Goal: Information Seeking & Learning: Learn about a topic

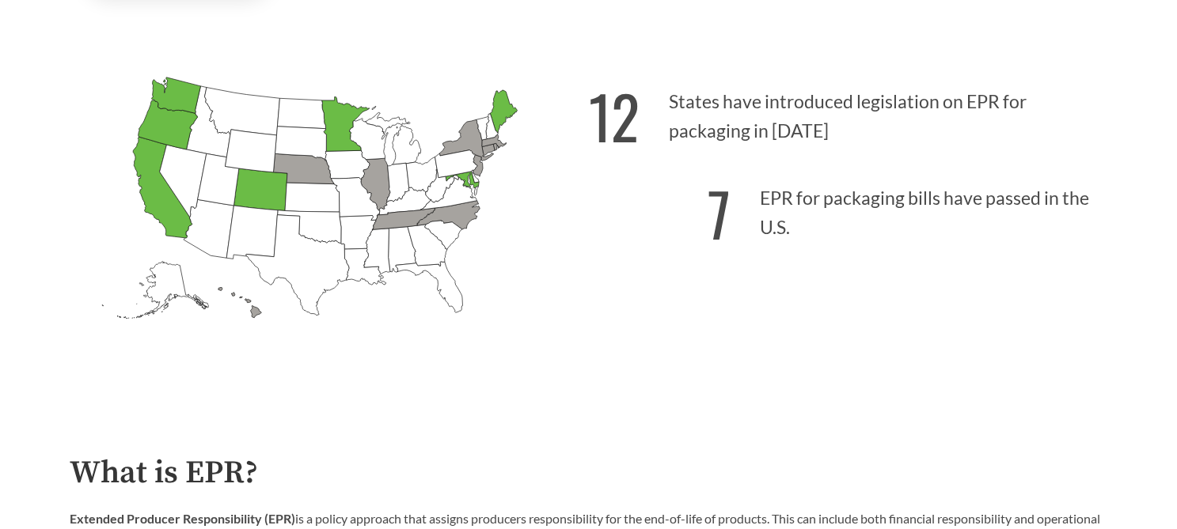
scroll to position [495, 0]
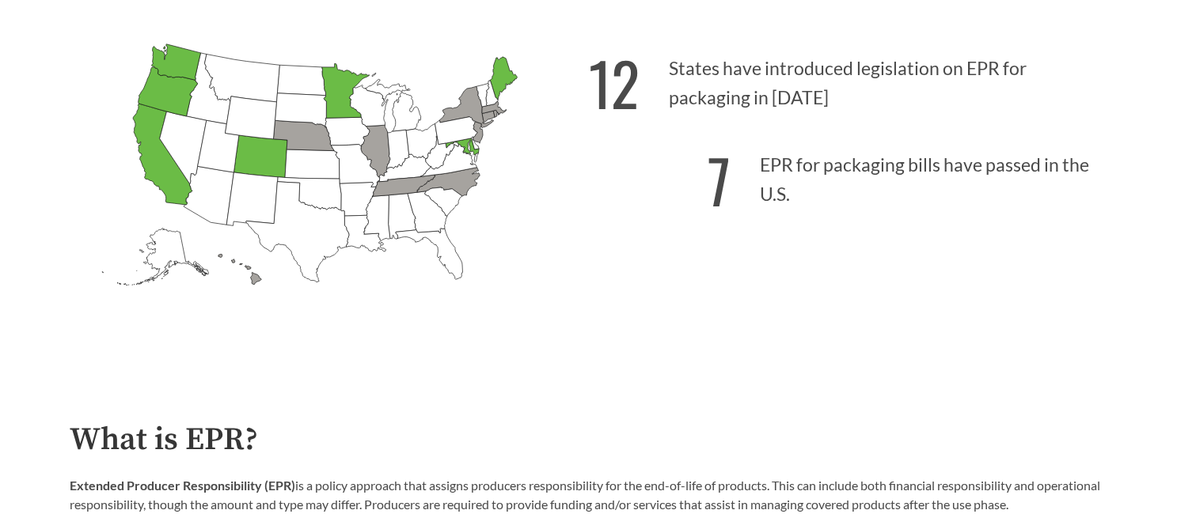
click at [440, 137] on icon "[US_STATE] Introduced:" at bounding box center [456, 131] width 42 height 28
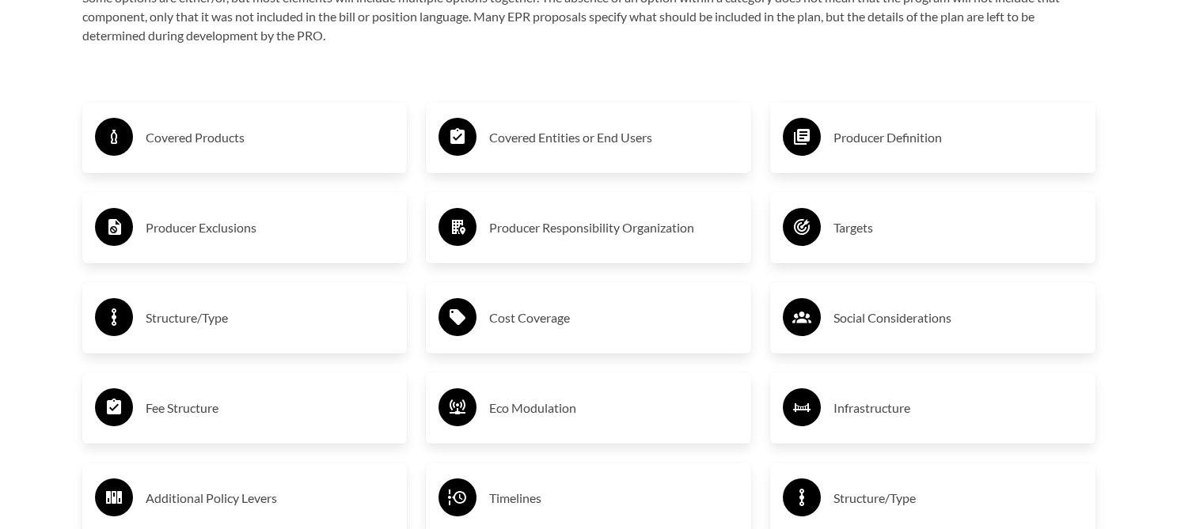
scroll to position [2700, 0]
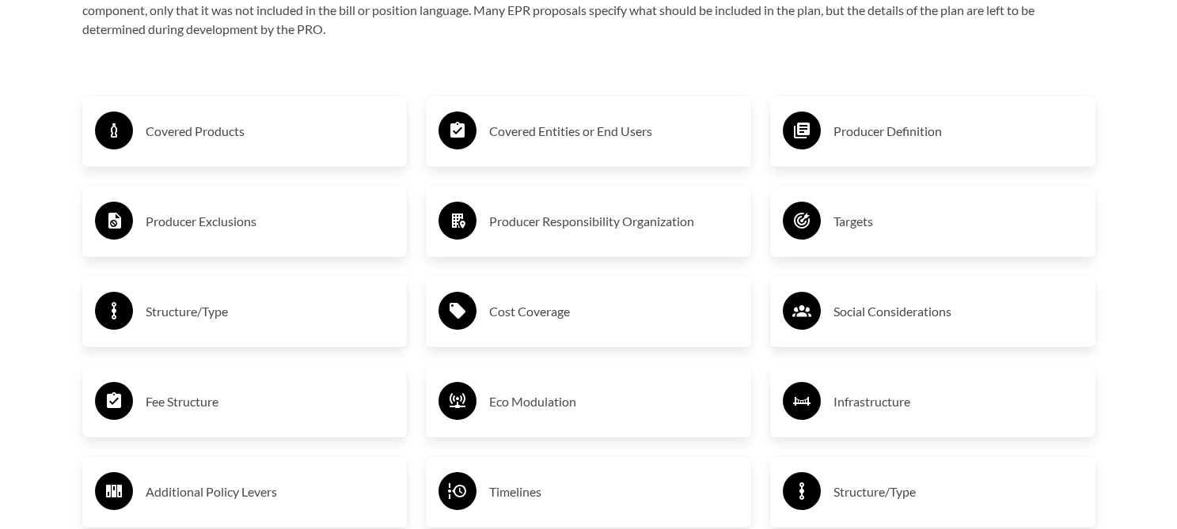
click at [226, 134] on h3 "Covered Products" at bounding box center [270, 131] width 249 height 25
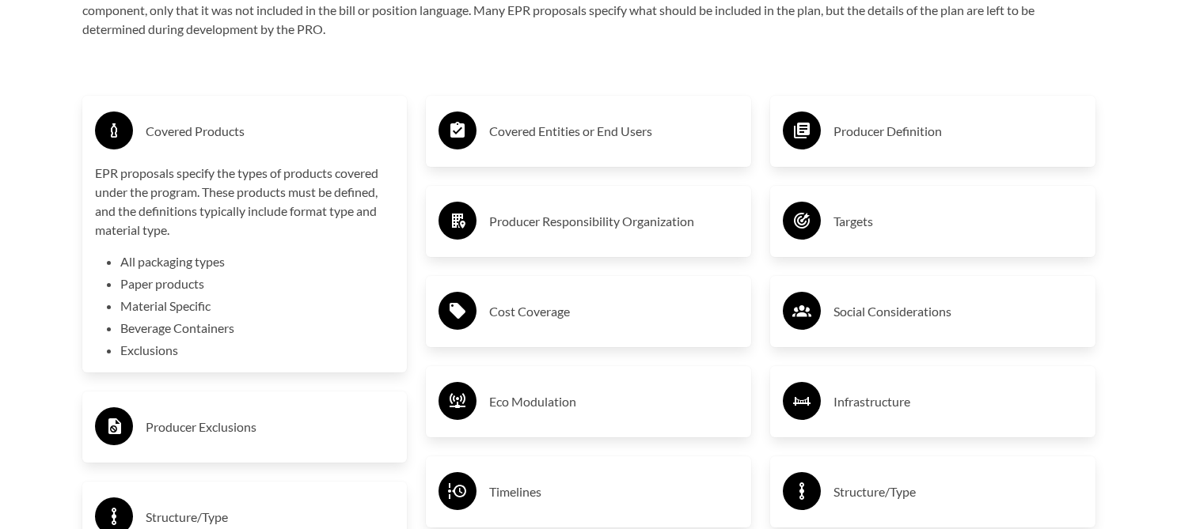
click at [498, 135] on h3 "Covered Entities or End Users" at bounding box center [613, 131] width 249 height 25
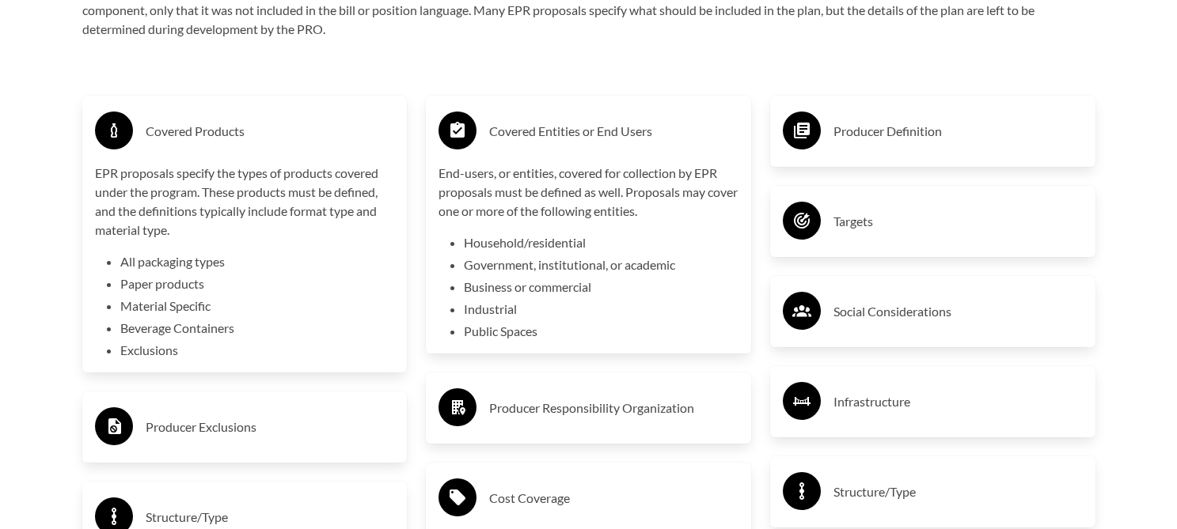
click at [847, 123] on h3 "Producer Definition" at bounding box center [957, 131] width 249 height 25
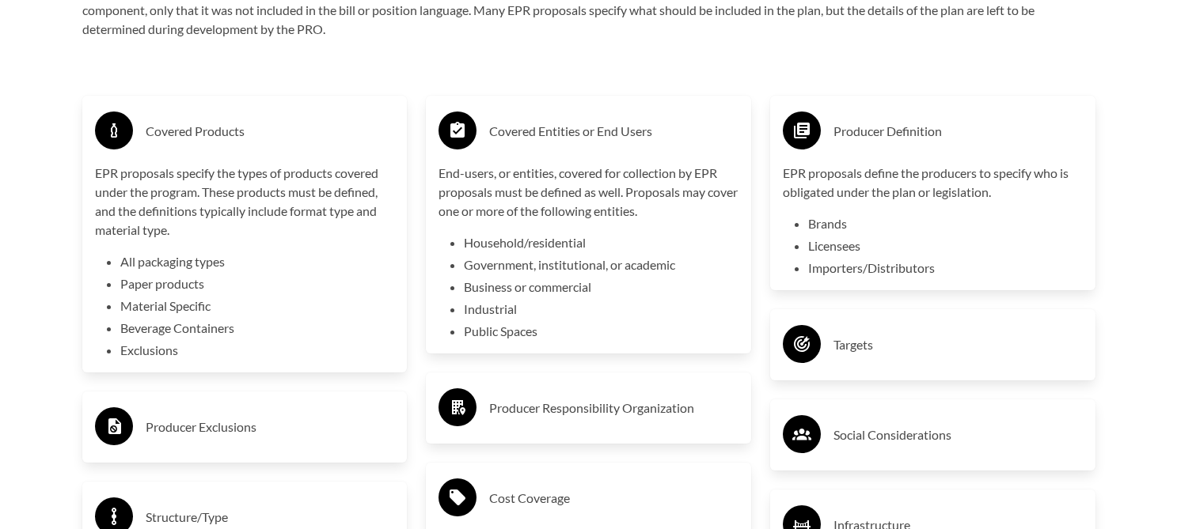
click at [848, 334] on div "Targets" at bounding box center [933, 345] width 300 height 46
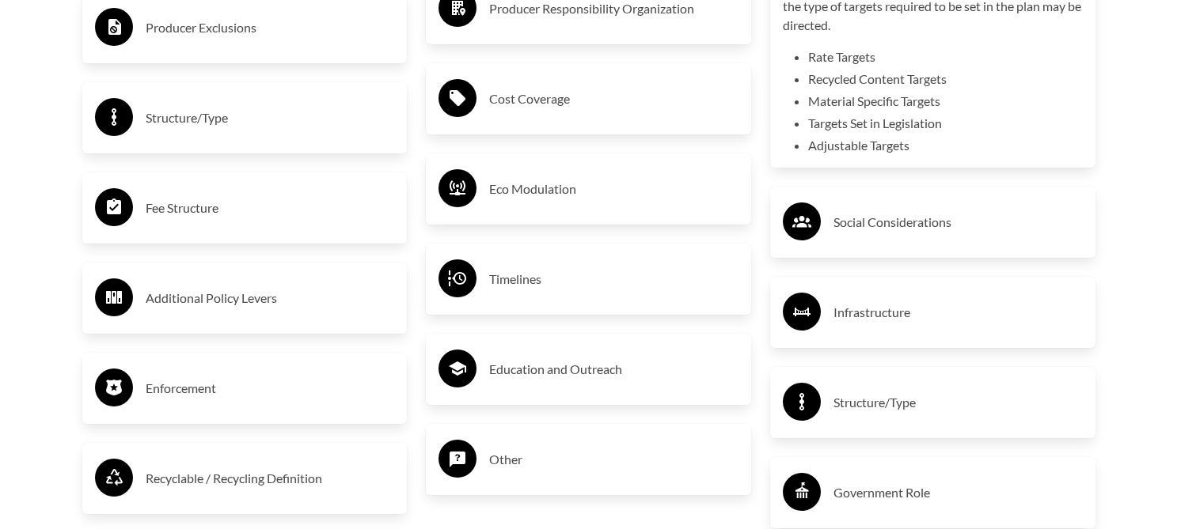
scroll to position [3072, 0]
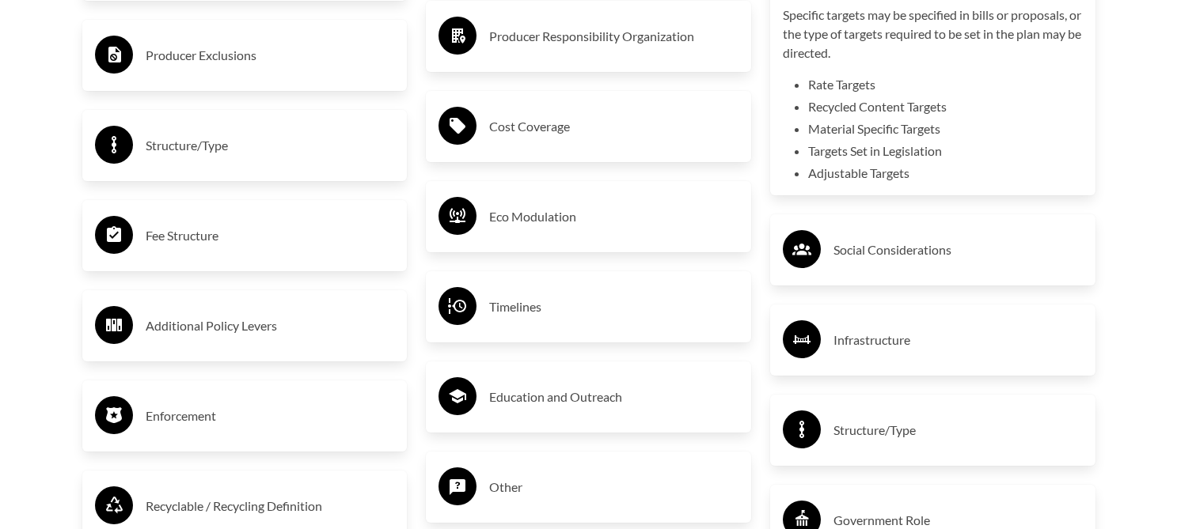
click at [194, 231] on h3 "Fee Structure" at bounding box center [270, 235] width 249 height 25
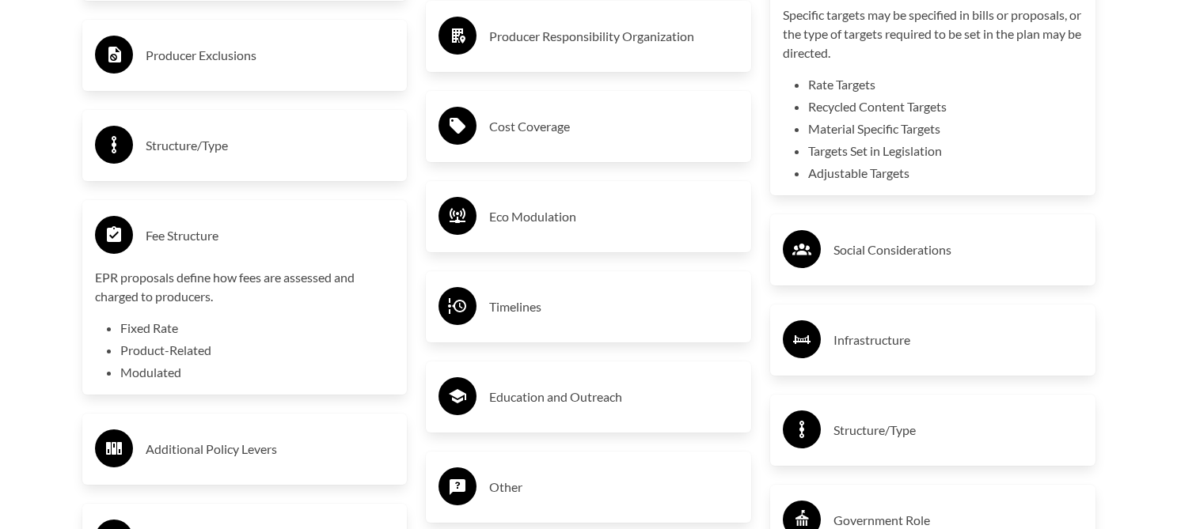
click at [202, 152] on h3 "Structure/Type" at bounding box center [270, 145] width 249 height 25
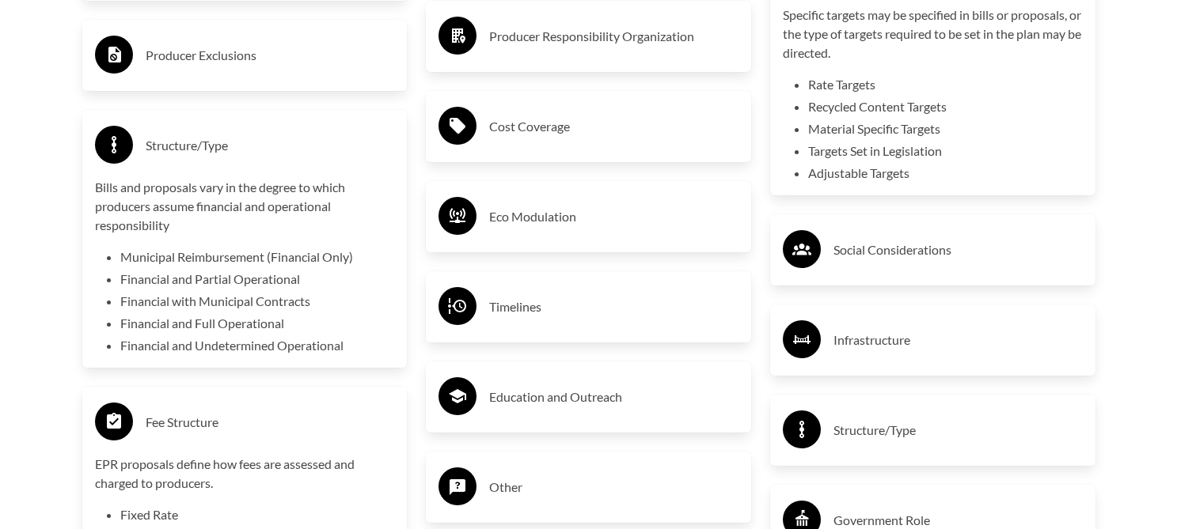
click at [513, 129] on h3 "Cost Coverage" at bounding box center [613, 126] width 249 height 25
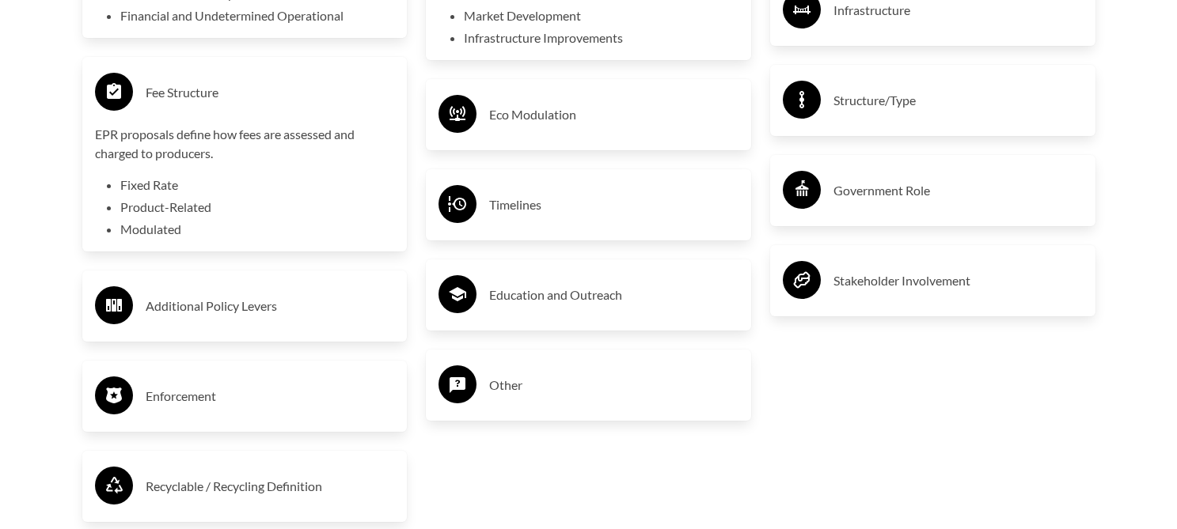
scroll to position [3453, 0]
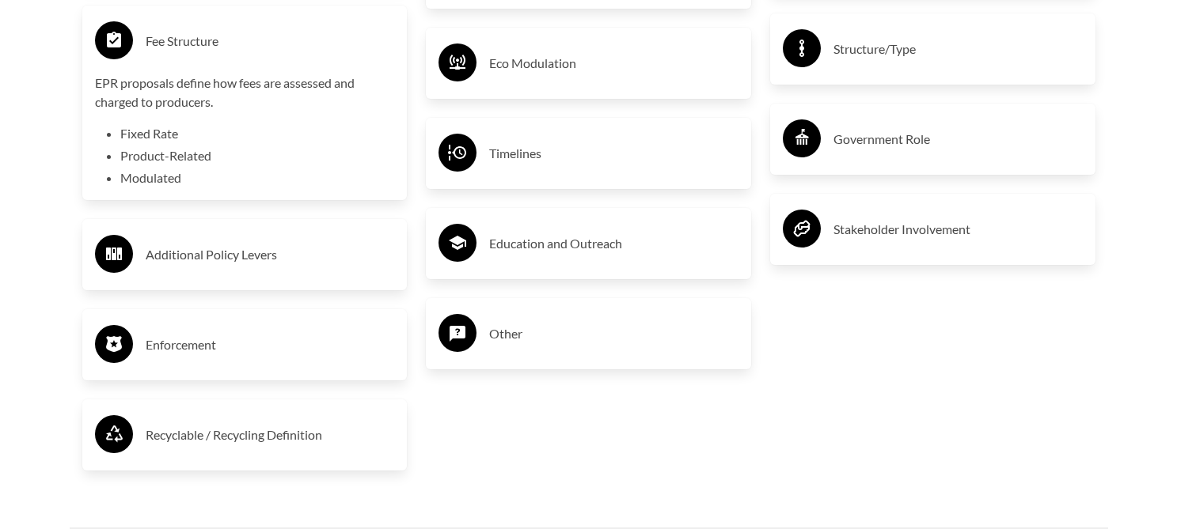
click at [624, 161] on h3 "Timelines" at bounding box center [613, 153] width 249 height 25
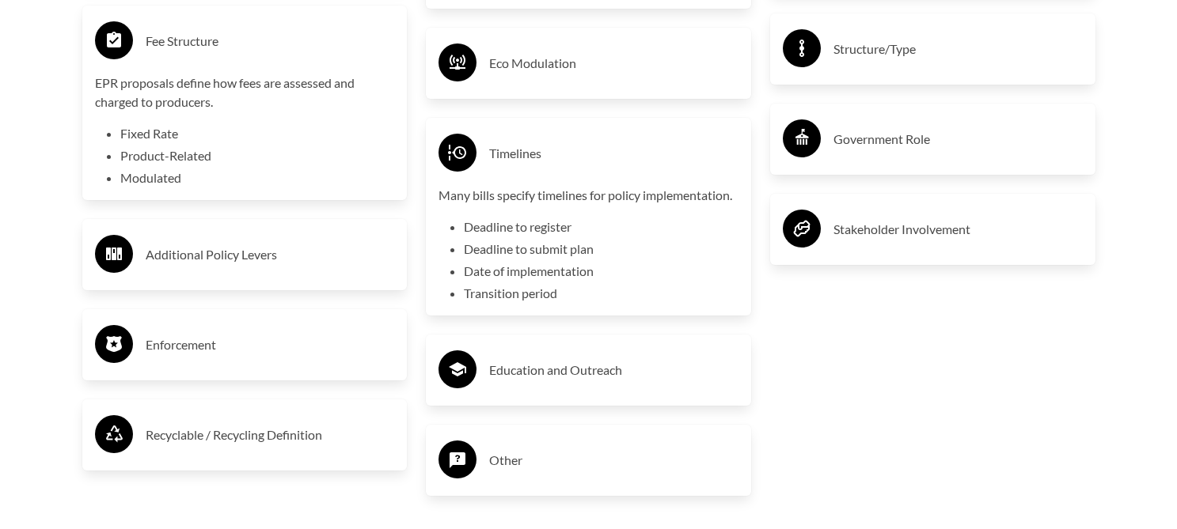
click at [504, 158] on h3 "Timelines" at bounding box center [613, 153] width 249 height 25
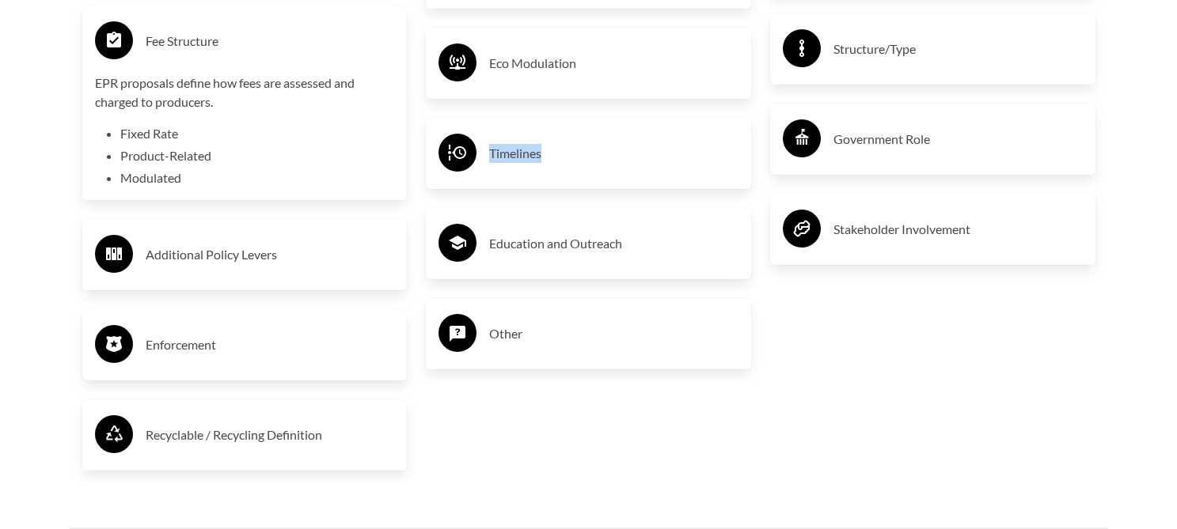
click at [504, 158] on h3 "Timelines" at bounding box center [613, 153] width 249 height 25
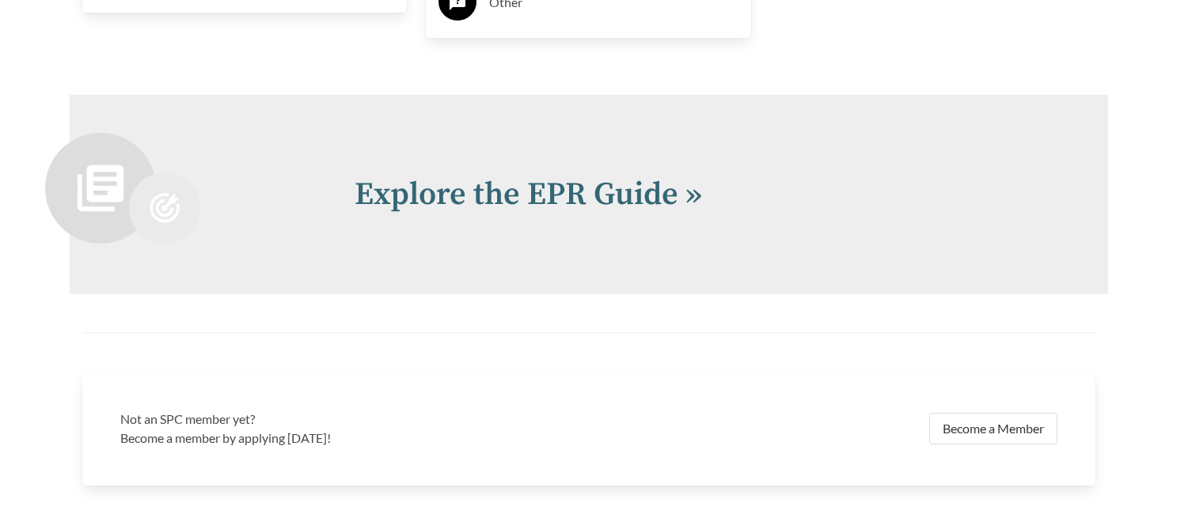
scroll to position [3896, 0]
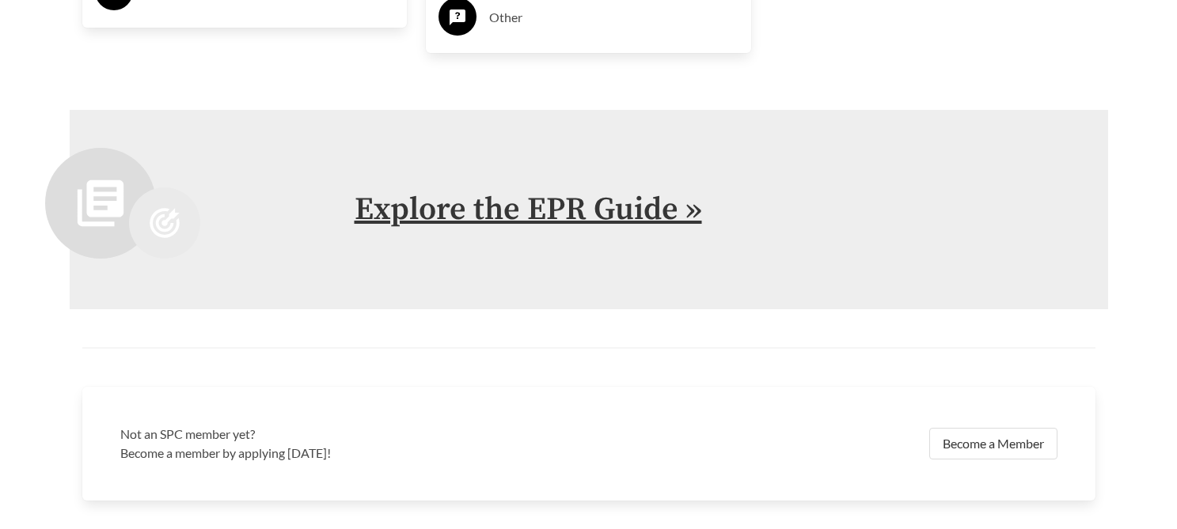
click at [628, 211] on link "Explore the EPR Guide »" at bounding box center [528, 210] width 347 height 40
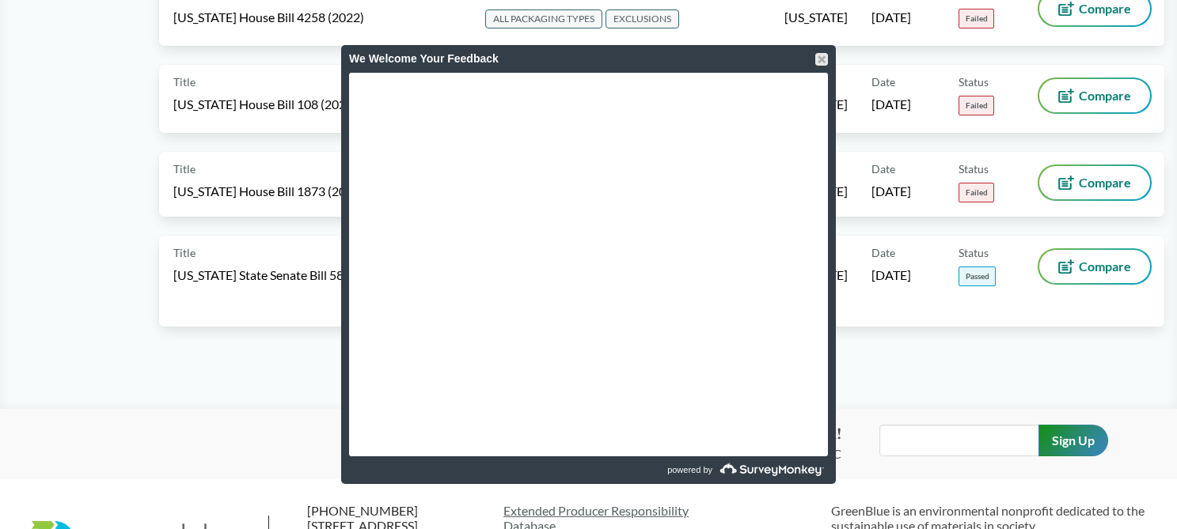
scroll to position [9255, 0]
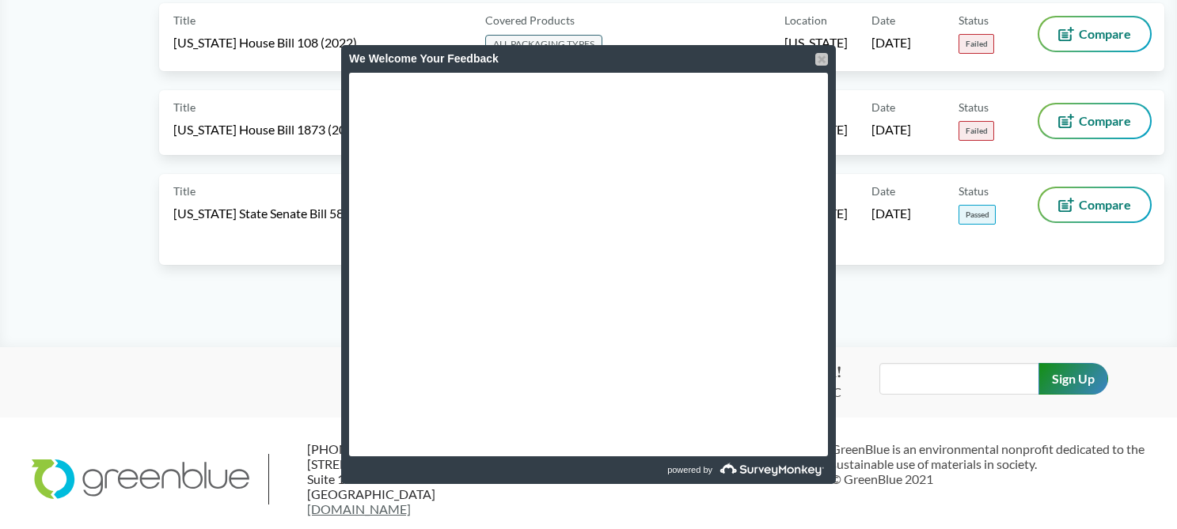
click at [822, 55] on div at bounding box center [821, 59] width 13 height 13
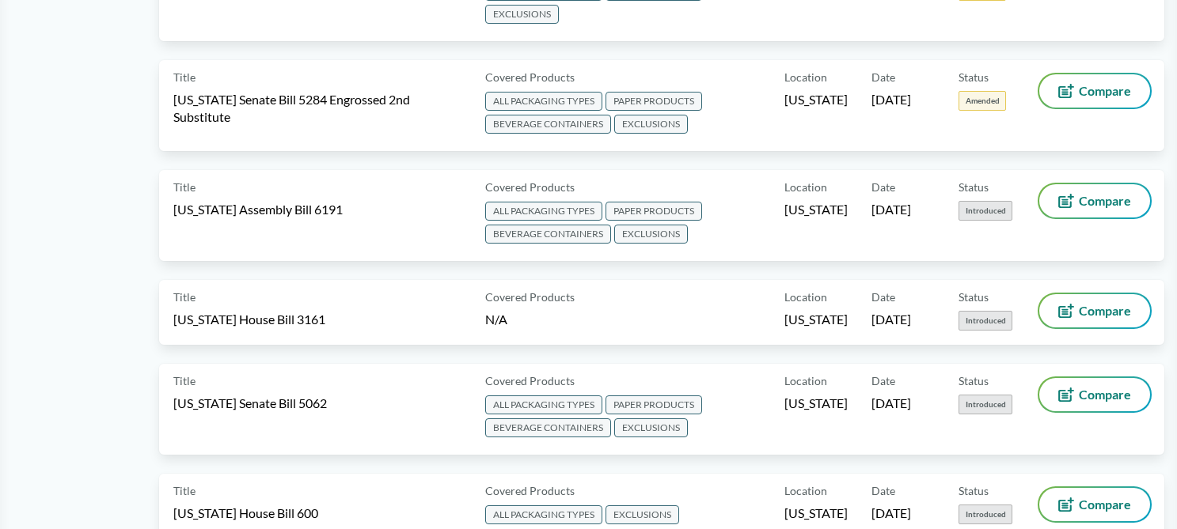
scroll to position [0, 0]
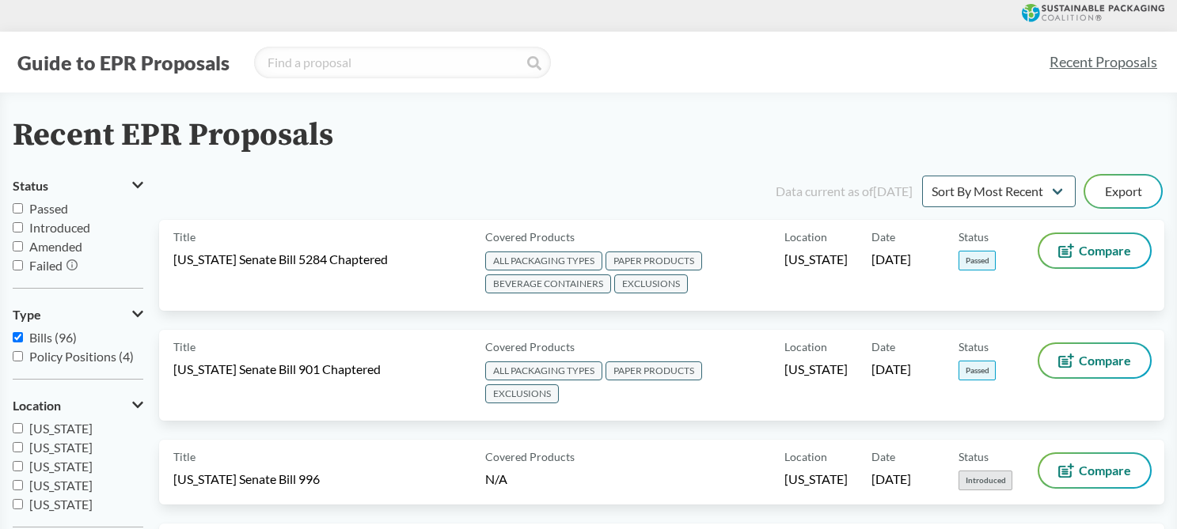
click at [1116, 65] on link "Recent Proposals" at bounding box center [1103, 62] width 122 height 36
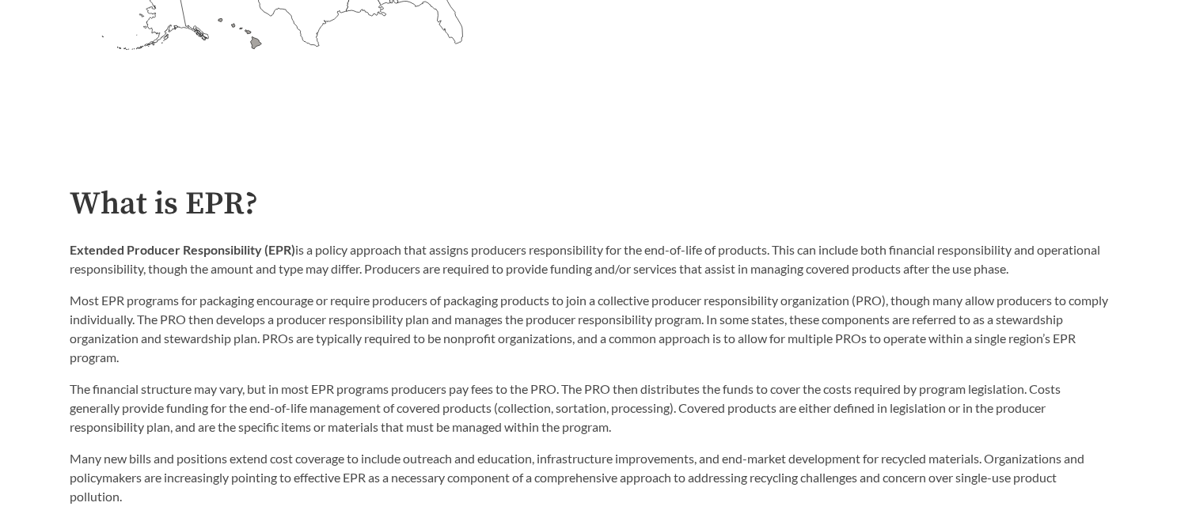
scroll to position [718, 0]
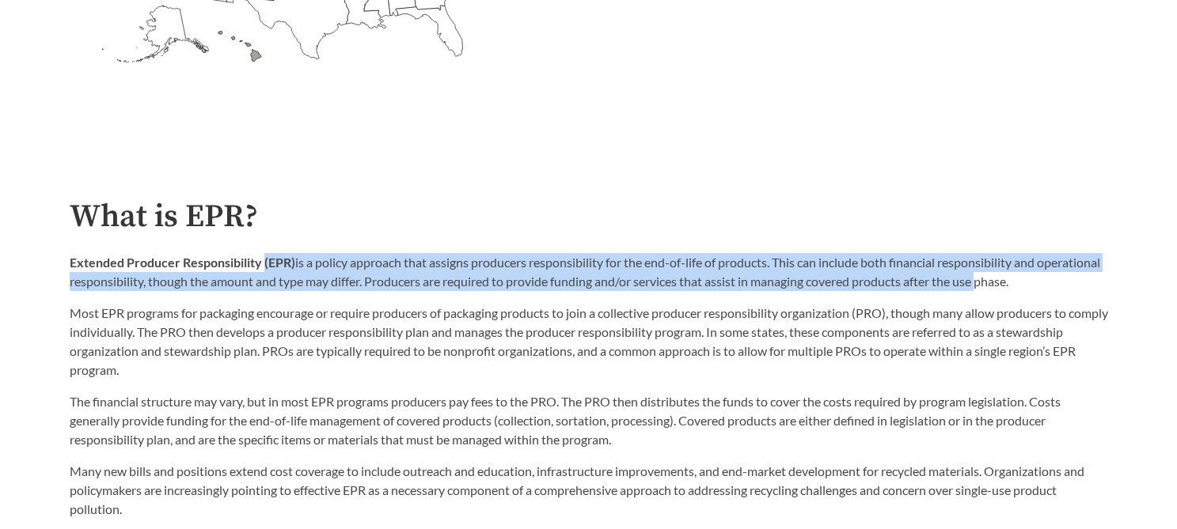
drag, startPoint x: 263, startPoint y: 266, endPoint x: 1048, endPoint y: 279, distance: 785.2
click at [1048, 279] on p "Extended Producer Responsibility (EPR) is a policy approach that assigns produc…" at bounding box center [589, 272] width 1038 height 38
click at [640, 275] on p "Extended Producer Responsibility (EPR) is a policy approach that assigns produc…" at bounding box center [589, 272] width 1038 height 38
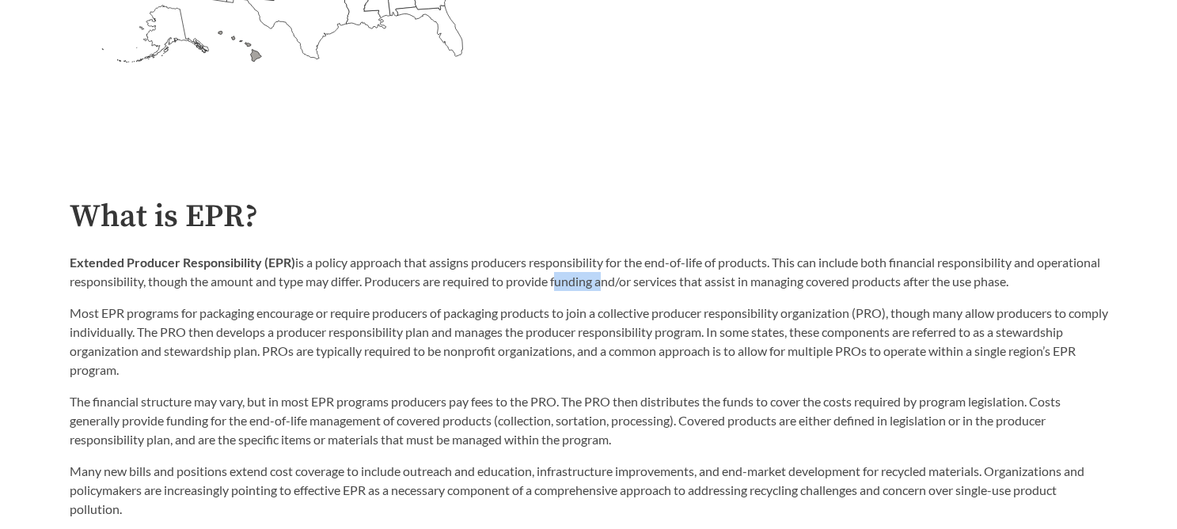
click at [640, 275] on p "Extended Producer Responsibility (EPR) is a policy approach that assigns produc…" at bounding box center [589, 272] width 1038 height 38
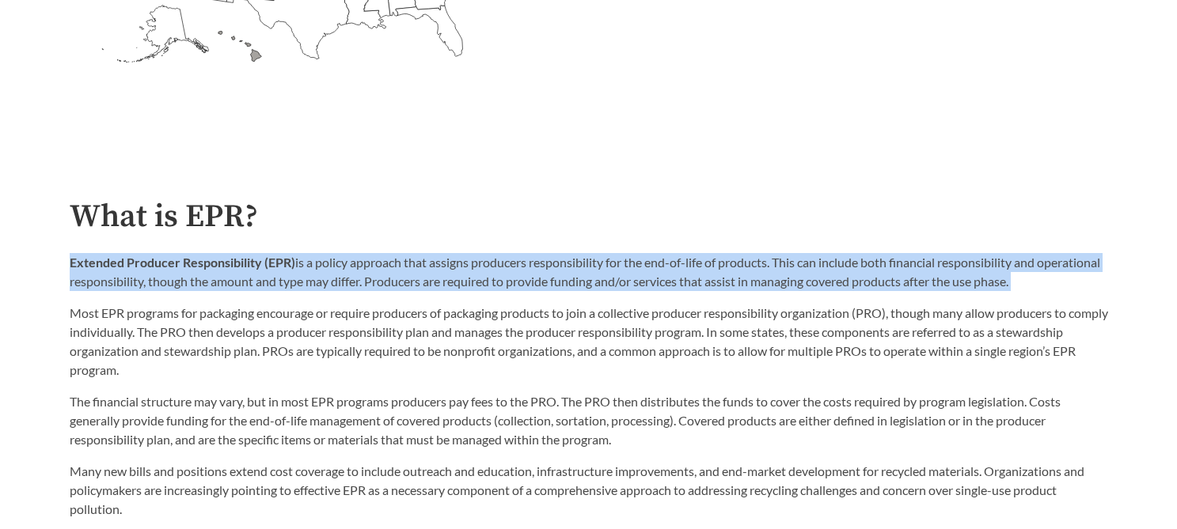
click at [640, 275] on p "Extended Producer Responsibility (EPR) is a policy approach that assigns produc…" at bounding box center [589, 272] width 1038 height 38
